Goal: Task Accomplishment & Management: Complete application form

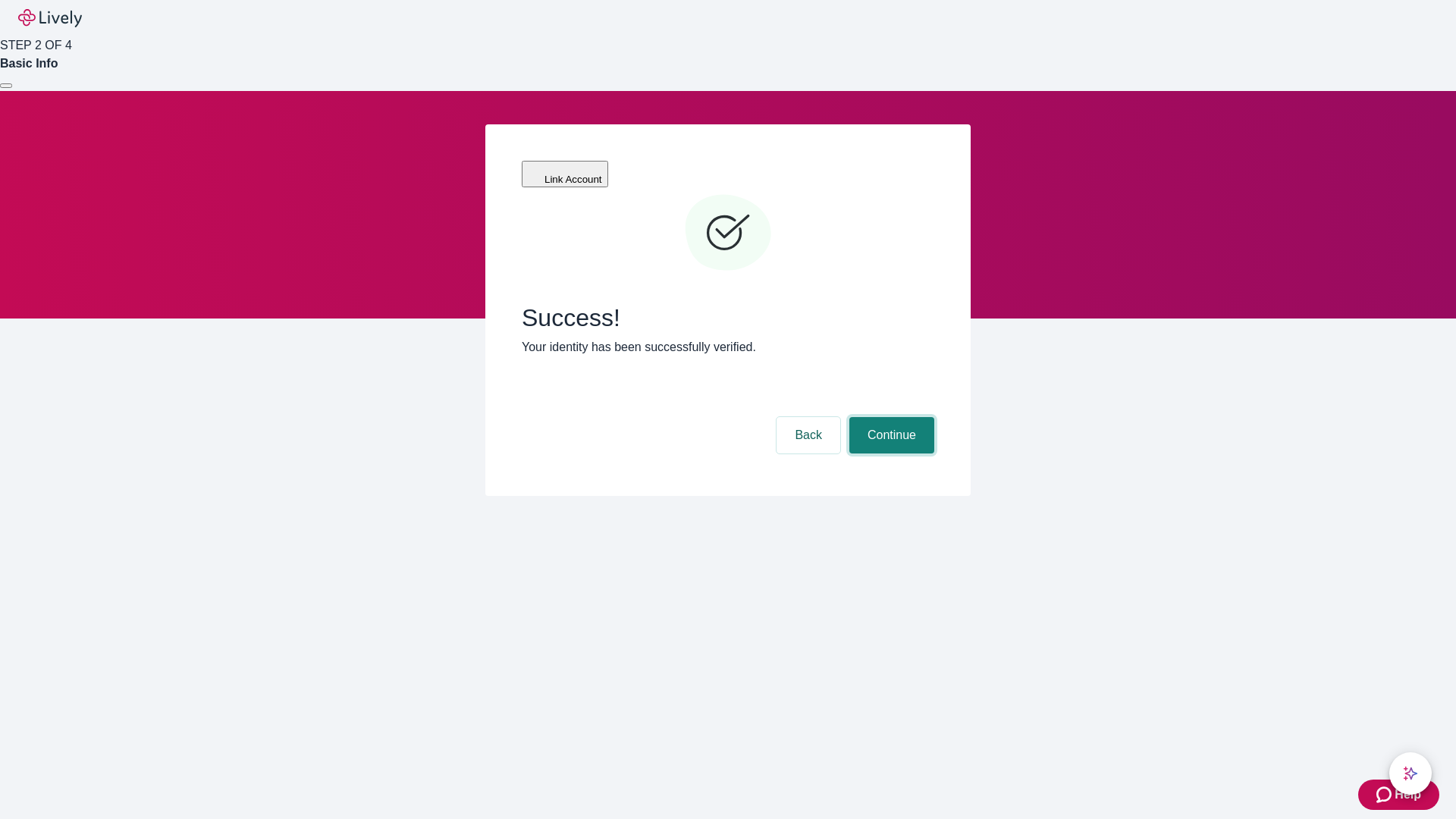
click at [890, 417] on button "Continue" at bounding box center [892, 435] width 85 height 37
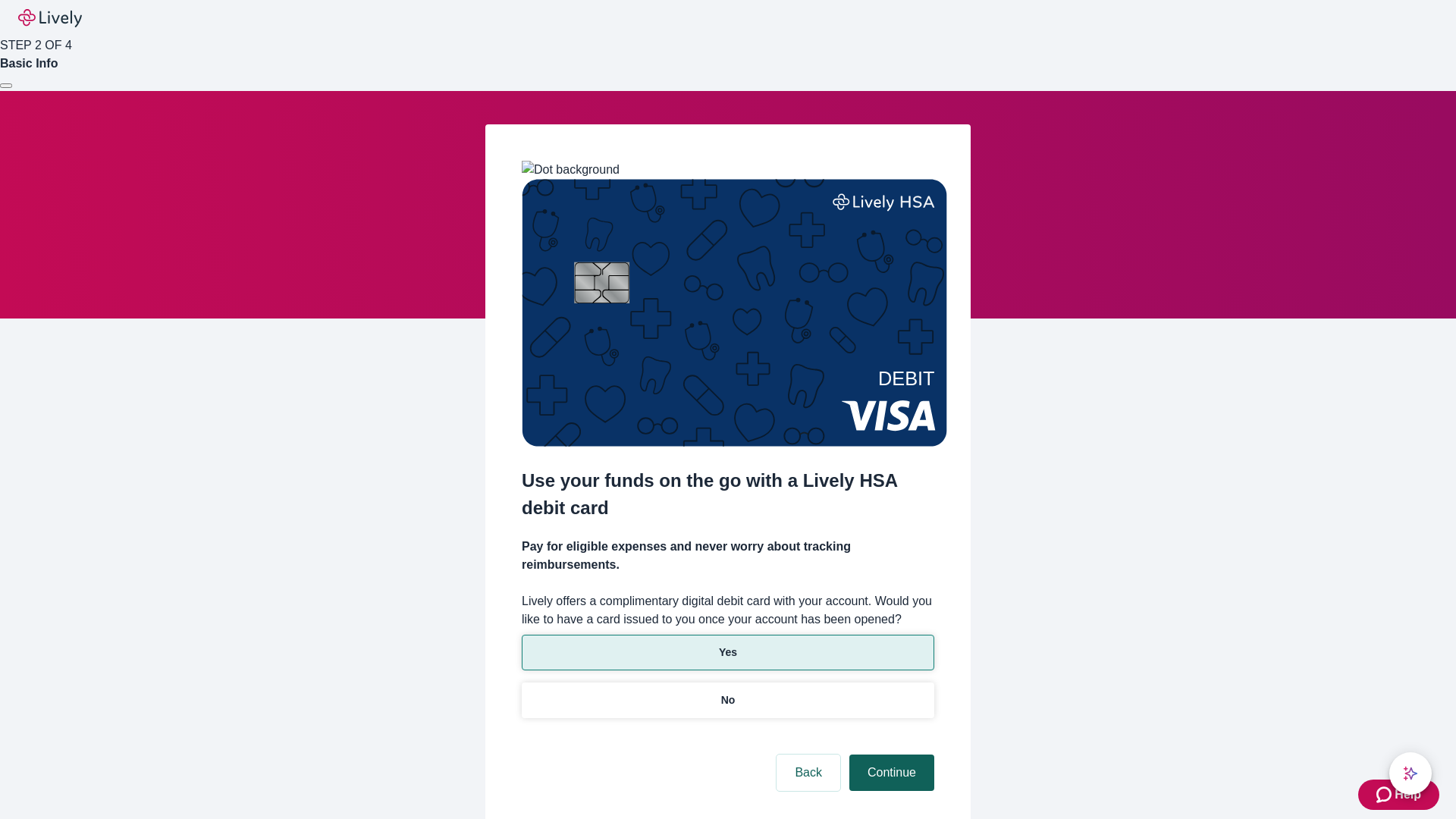
click at [727, 644] on p "Yes" at bounding box center [728, 652] width 18 height 16
click at [890, 754] on button "Continue" at bounding box center [892, 772] width 85 height 37
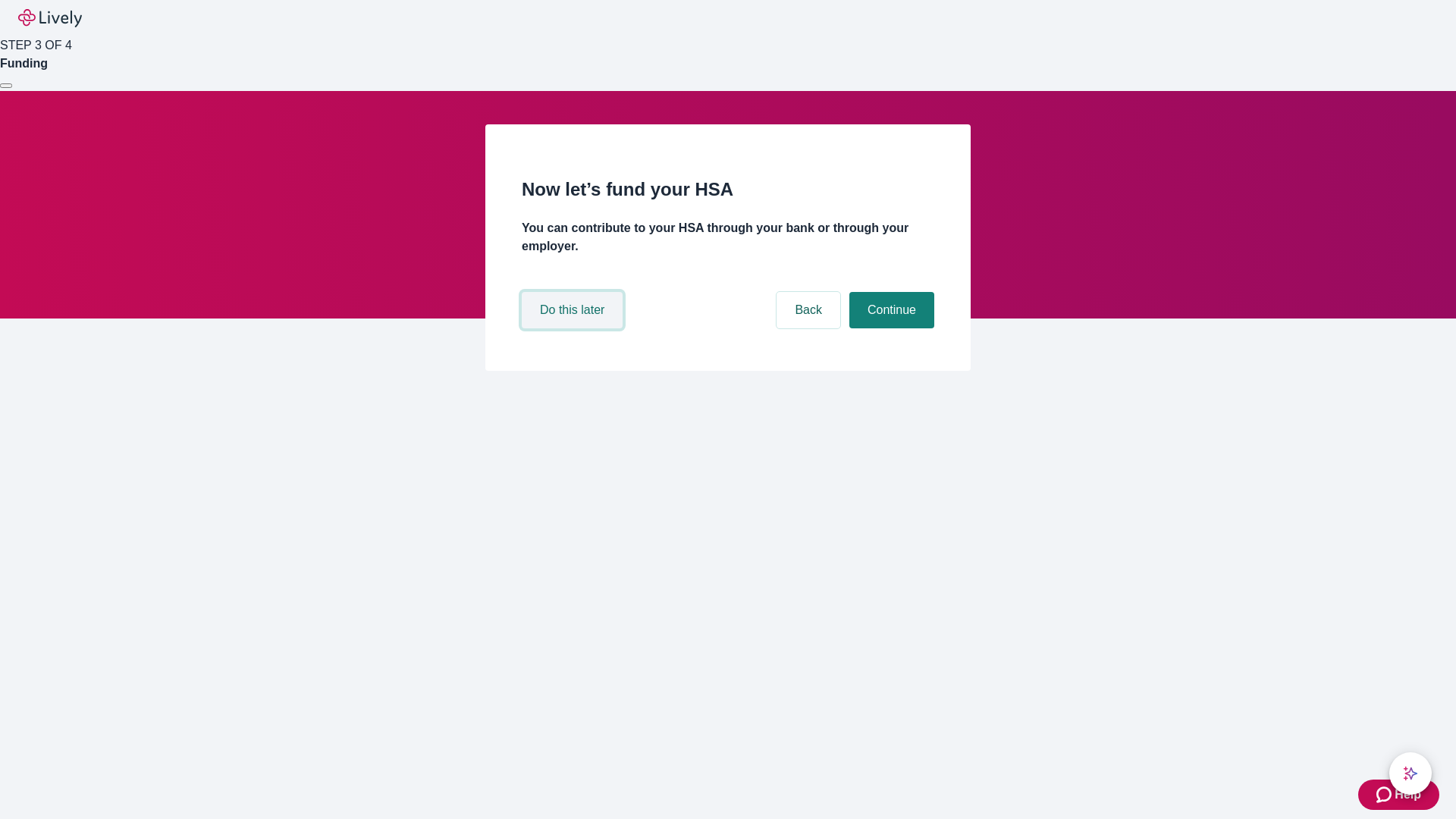
click at [574, 328] on button "Do this later" at bounding box center [572, 310] width 101 height 37
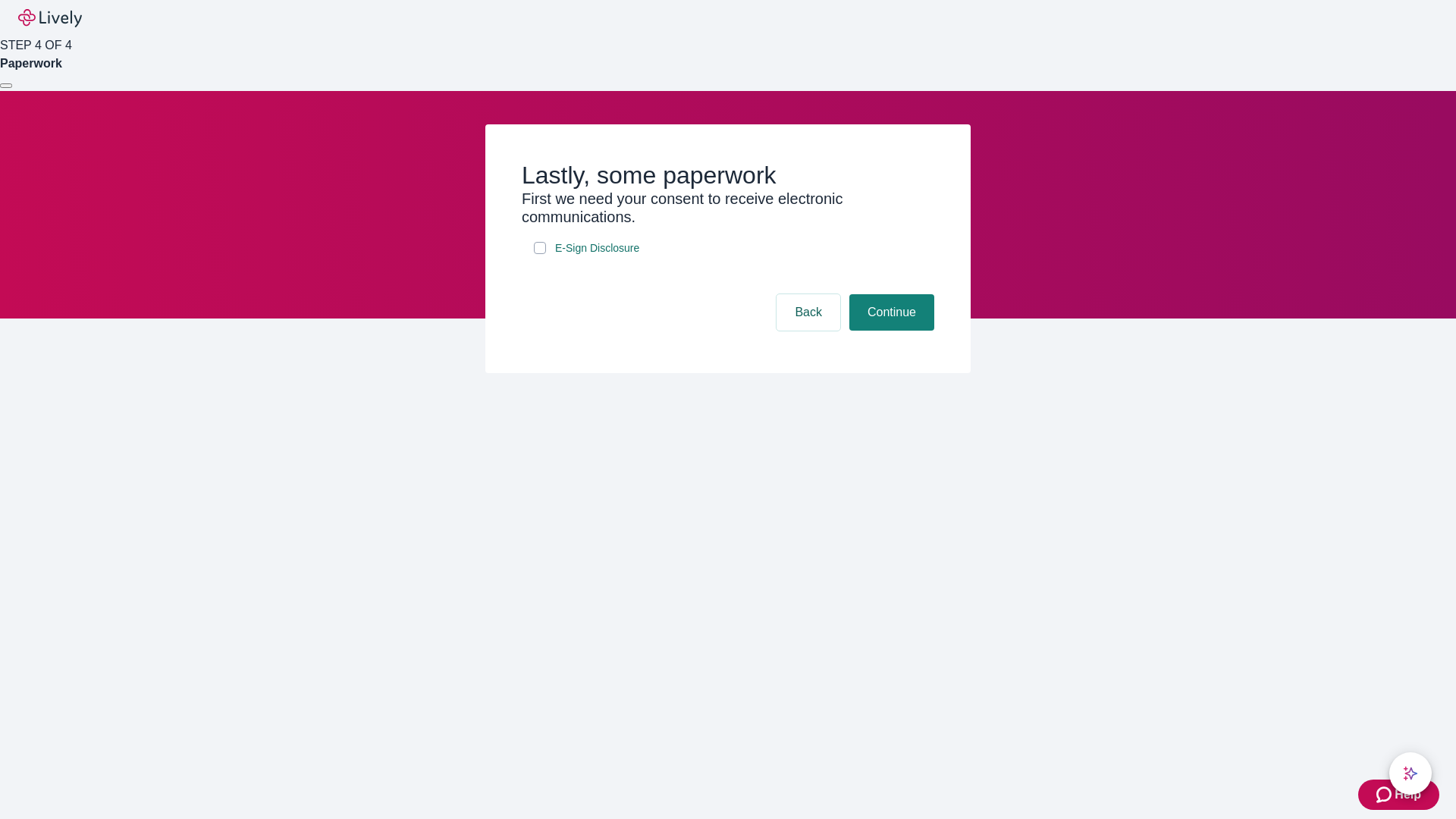
click at [540, 254] on input "E-Sign Disclosure" at bounding box center [541, 248] width 12 height 12
checkbox input "true"
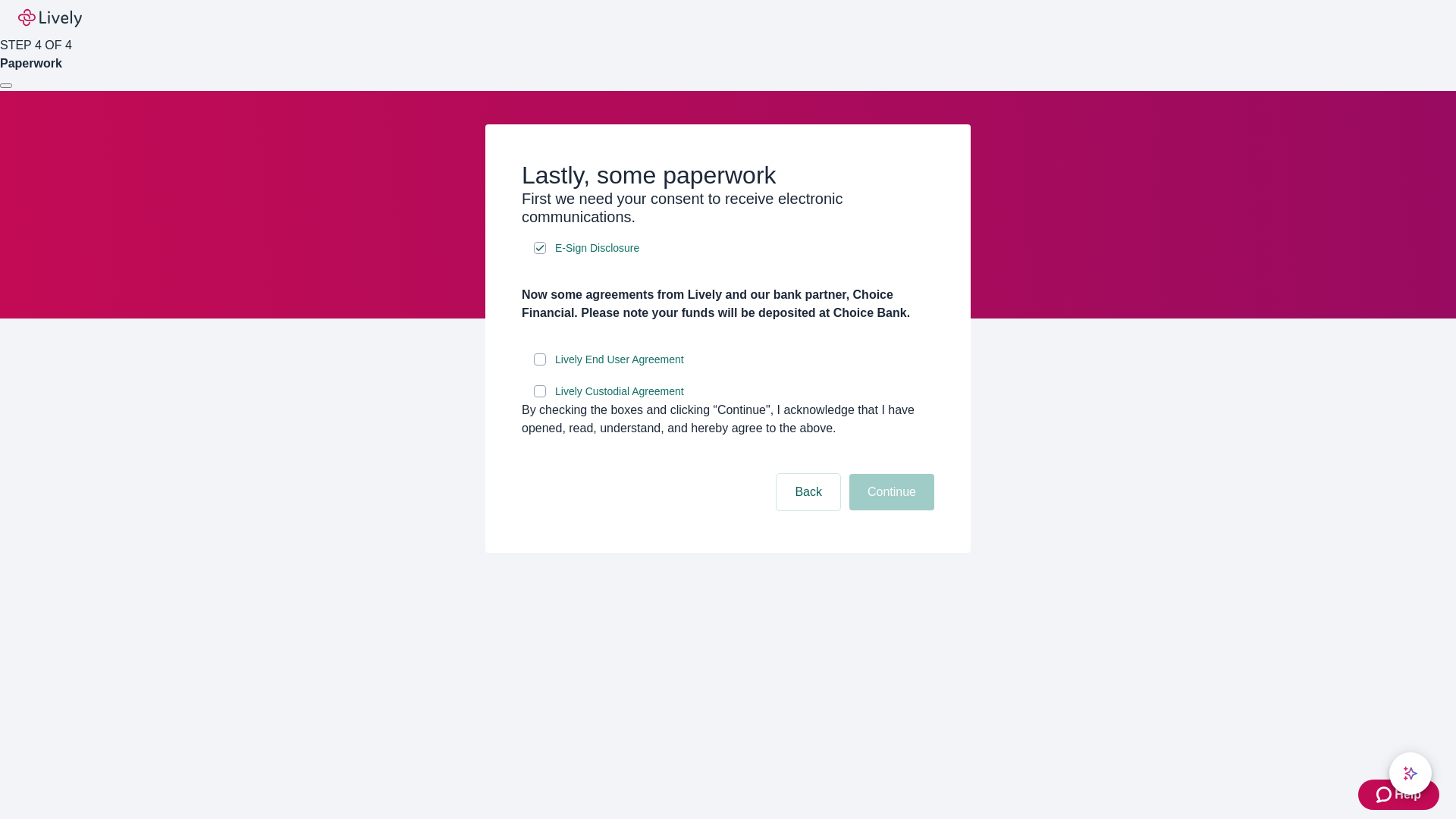
click at [540, 365] on input "Lively End User Agreement" at bounding box center [541, 360] width 12 height 12
checkbox input "true"
click at [540, 397] on input "Lively Custodial Agreement" at bounding box center [541, 391] width 12 height 12
checkbox input "true"
click at [890, 511] on button "Continue" at bounding box center [892, 492] width 85 height 37
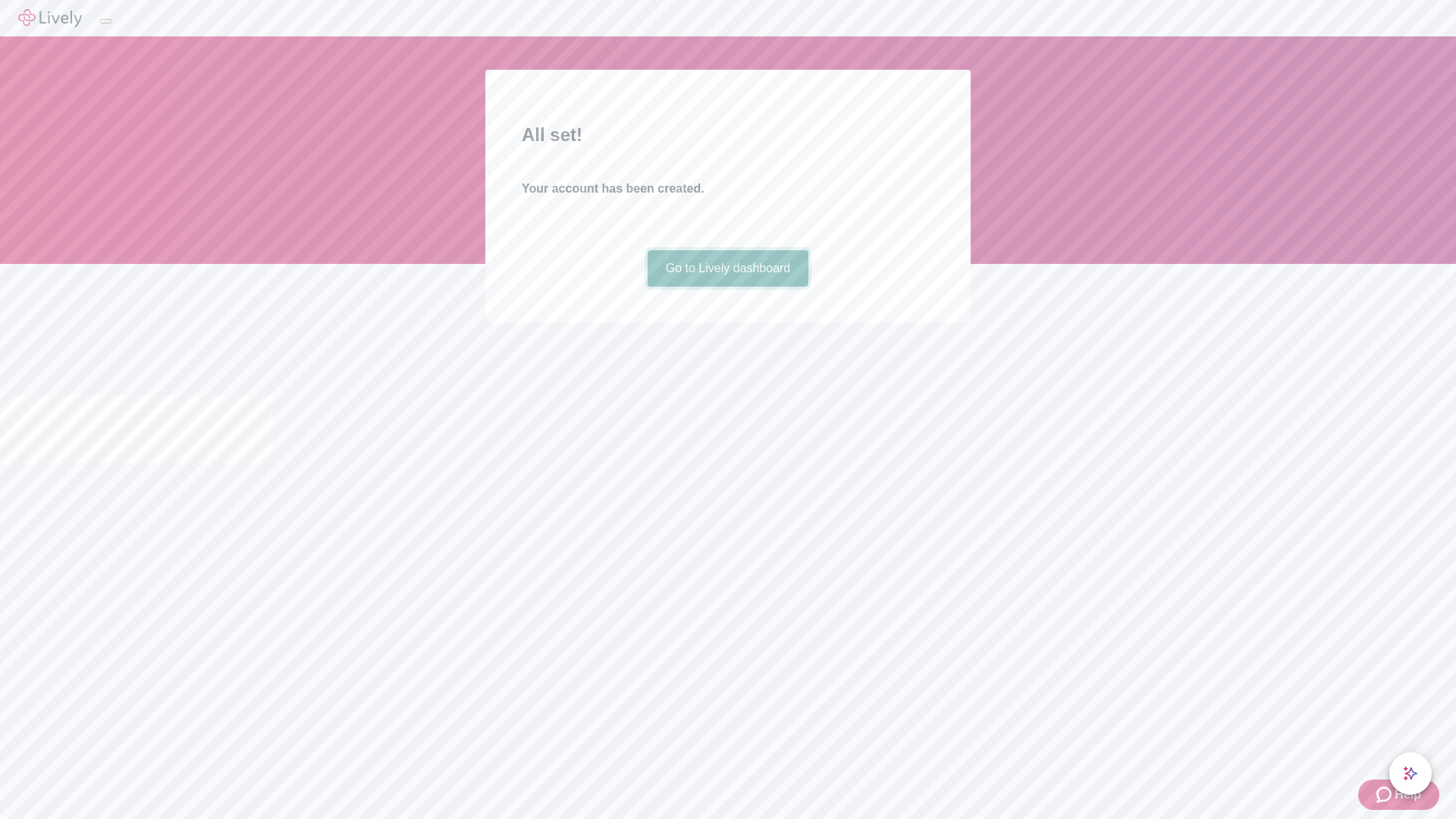
click at [727, 287] on link "Go to Lively dashboard" at bounding box center [728, 268] width 162 height 37
